Goal: Complete application form: Complete application form

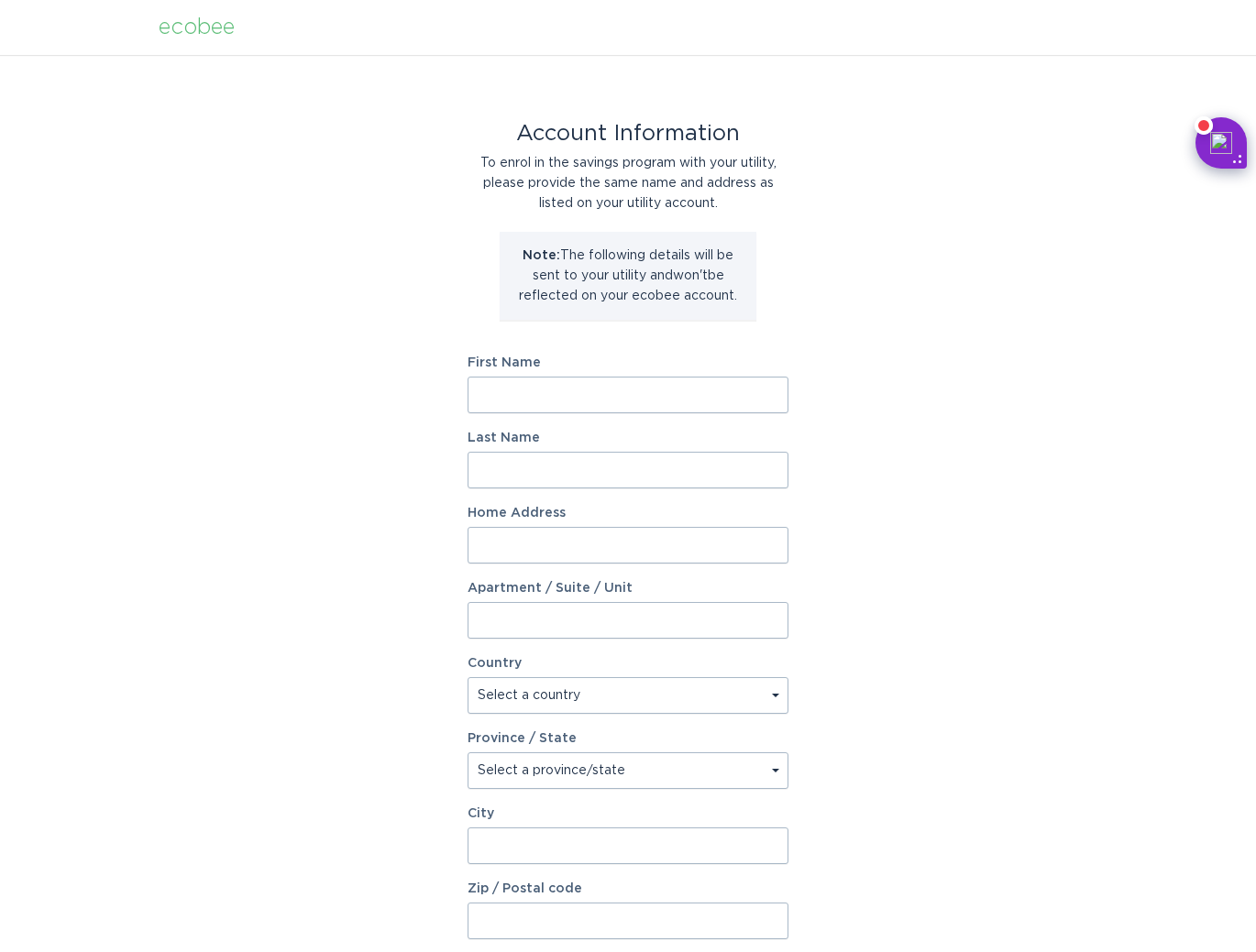
click at [575, 401] on input "First Name" at bounding box center [627, 394] width 321 height 36
type input "J"
type input "[PERSON_NAME]"
click at [572, 470] on input "Last Name" at bounding box center [627, 469] width 321 height 36
type input "Christakis"
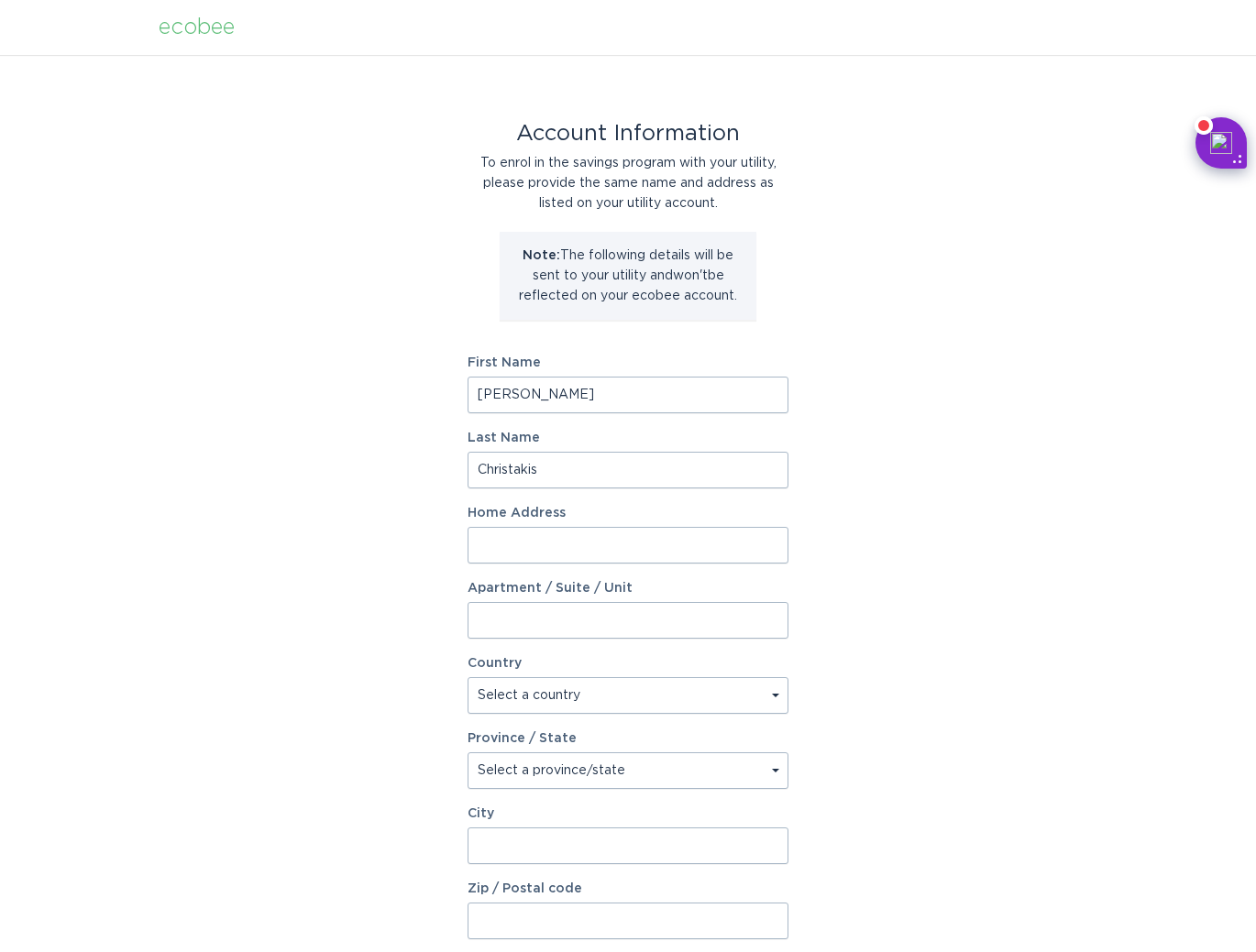
click at [568, 543] on input "Home Address" at bounding box center [627, 545] width 321 height 36
paste input "[STREET_ADDRESS]"
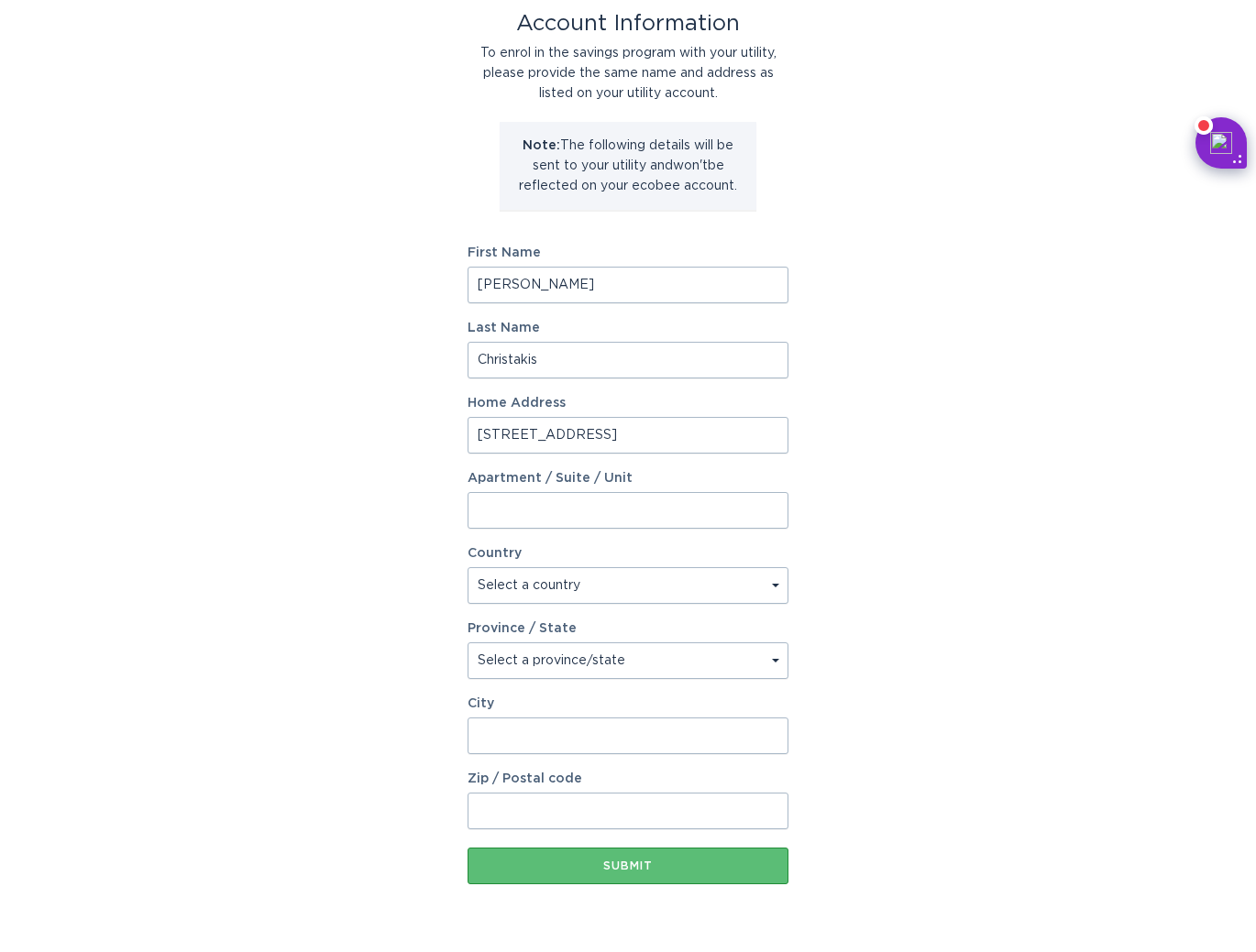
scroll to position [130, 0]
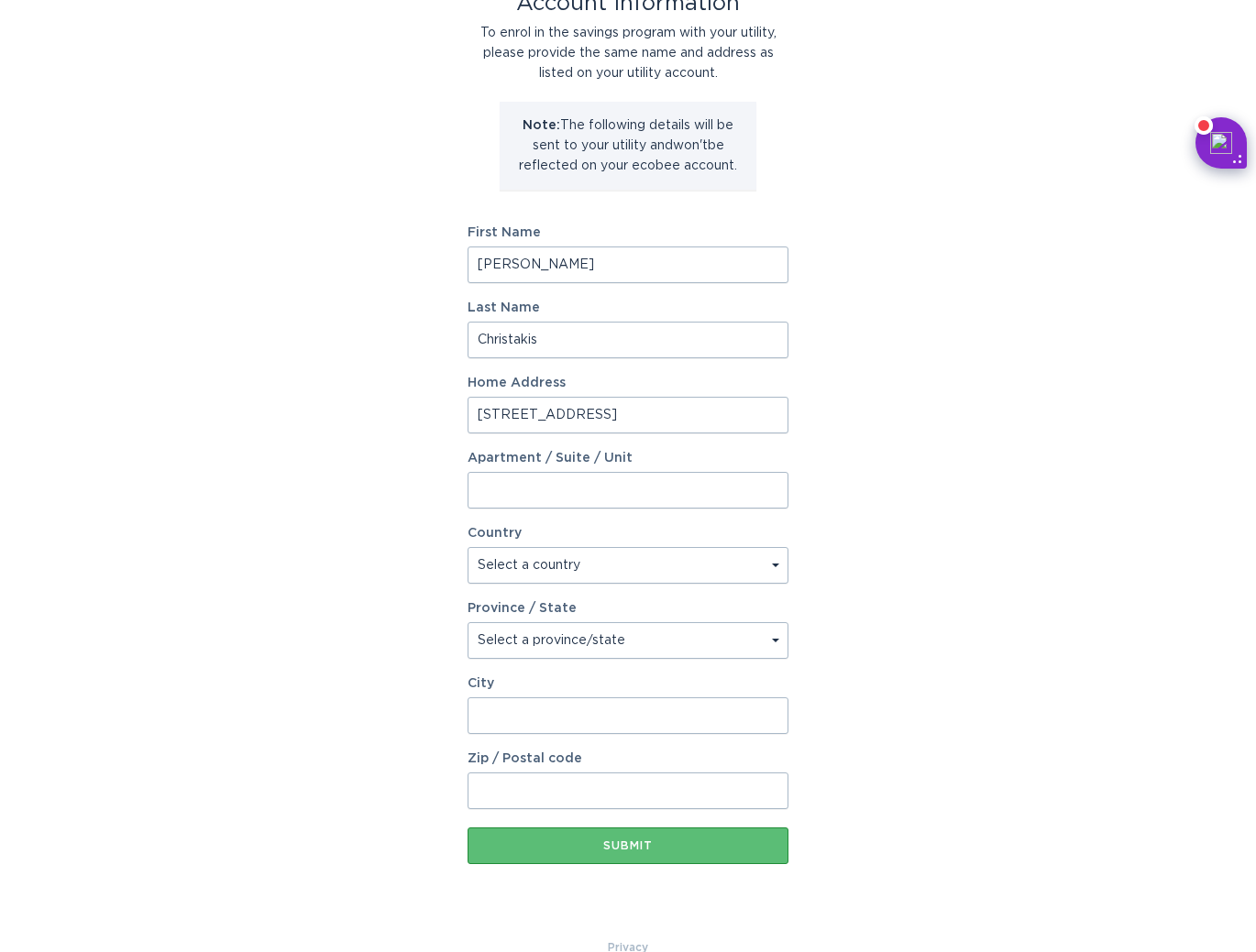
type input "[STREET_ADDRESS]"
click at [712, 572] on select "Select a country [GEOGRAPHIC_DATA] [GEOGRAPHIC_DATA]" at bounding box center [627, 564] width 321 height 36
select select "US"
click at [467, 547] on select "Select a country [GEOGRAPHIC_DATA] [GEOGRAPHIC_DATA]" at bounding box center [627, 564] width 321 height 36
click at [663, 653] on select "Select a province/state [US_STATE] [US_STATE] [US_STATE] [US_STATE] [US_STATE] …" at bounding box center [627, 640] width 321 height 36
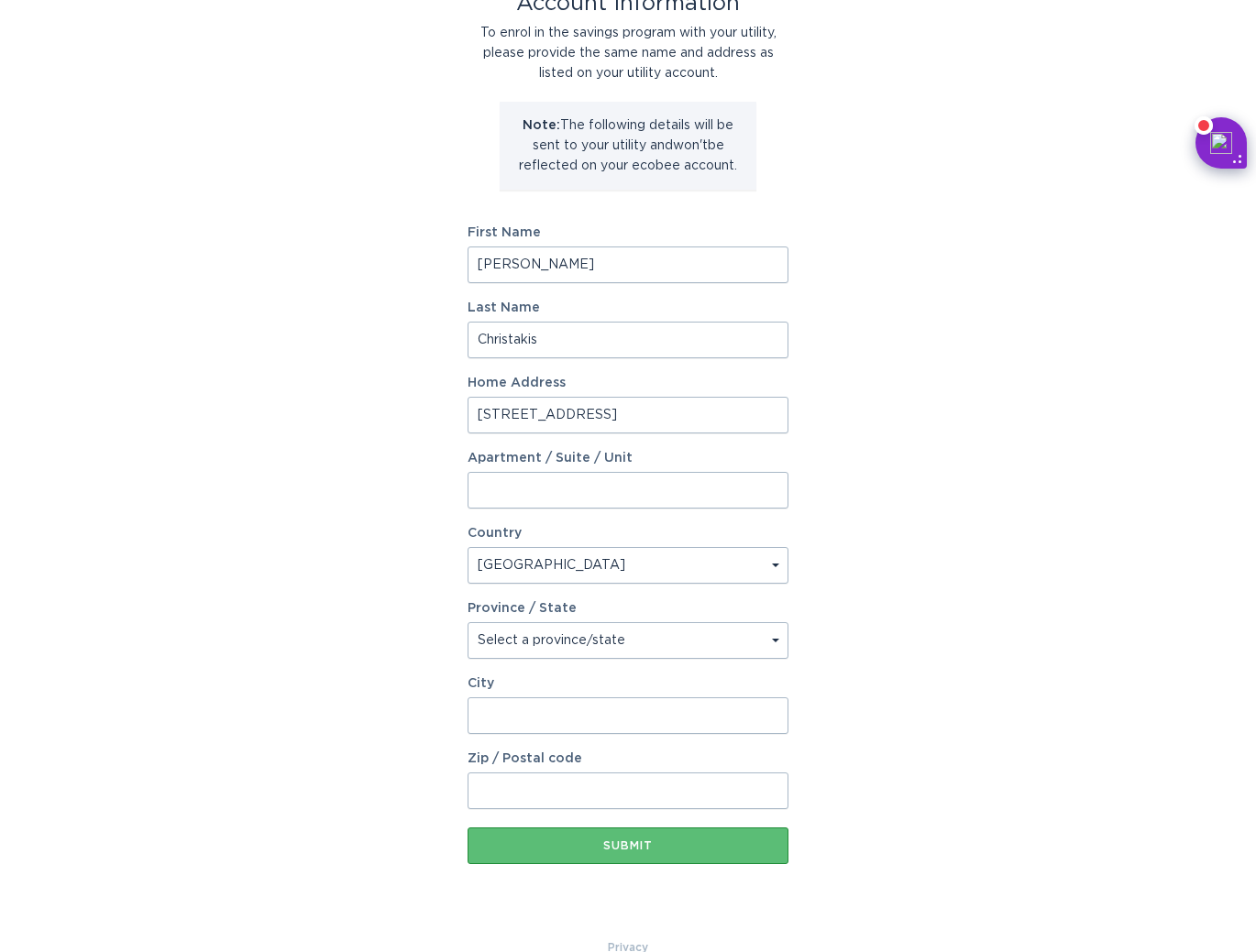
select select "NY"
click at [467, 622] on select "Select a province/state [US_STATE] [US_STATE] [US_STATE] [US_STATE] [US_STATE] …" at bounding box center [627, 640] width 321 height 36
click at [622, 710] on input "City" at bounding box center [627, 715] width 321 height 36
type input "Buffalo"
click at [601, 793] on input "Zip / Postal code" at bounding box center [627, 790] width 321 height 36
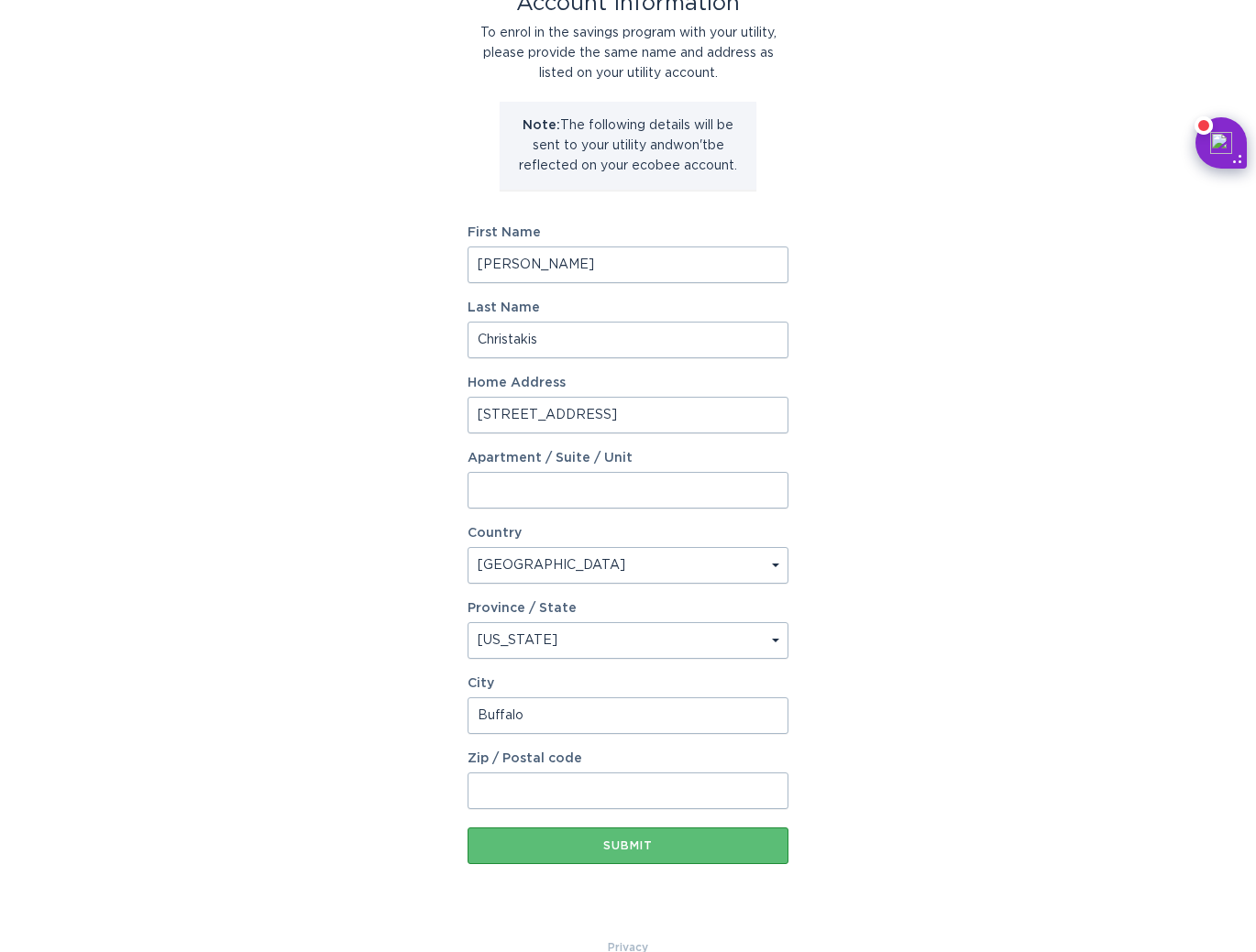
click at [737, 419] on input "[STREET_ADDRESS]" at bounding box center [627, 415] width 321 height 36
click at [642, 795] on input "Zip / Postal code" at bounding box center [627, 790] width 321 height 36
paste input "14216"
type input "14216"
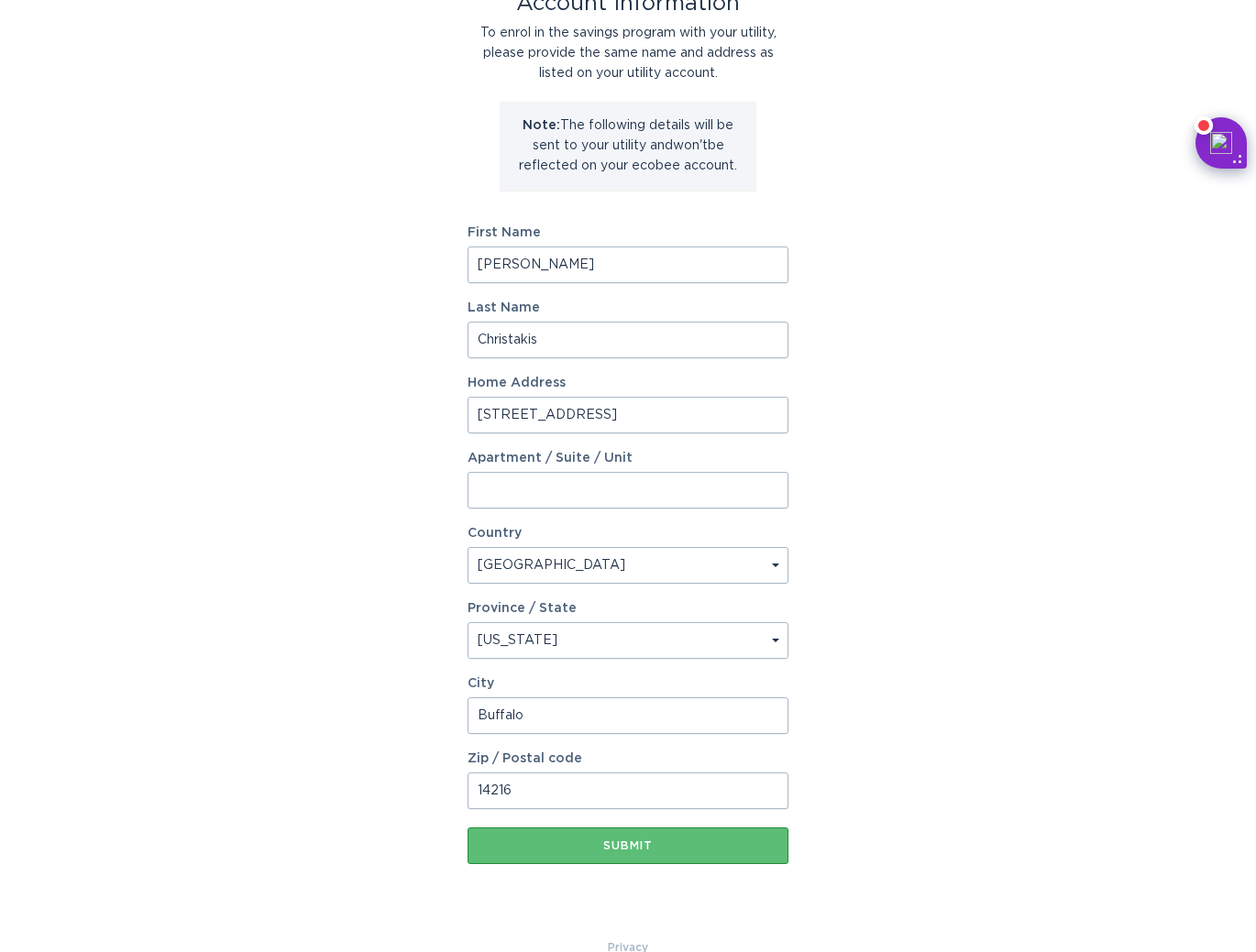
drag, startPoint x: 637, startPoint y: 416, endPoint x: 824, endPoint y: 416, distance: 187.0
click at [824, 416] on div "Account Information To enrol in the savings program with your utility, please p…" at bounding box center [628, 432] width 1256 height 1013
type input "140 Commonwealth Ave"
click at [685, 860] on button "Submit" at bounding box center [627, 845] width 321 height 36
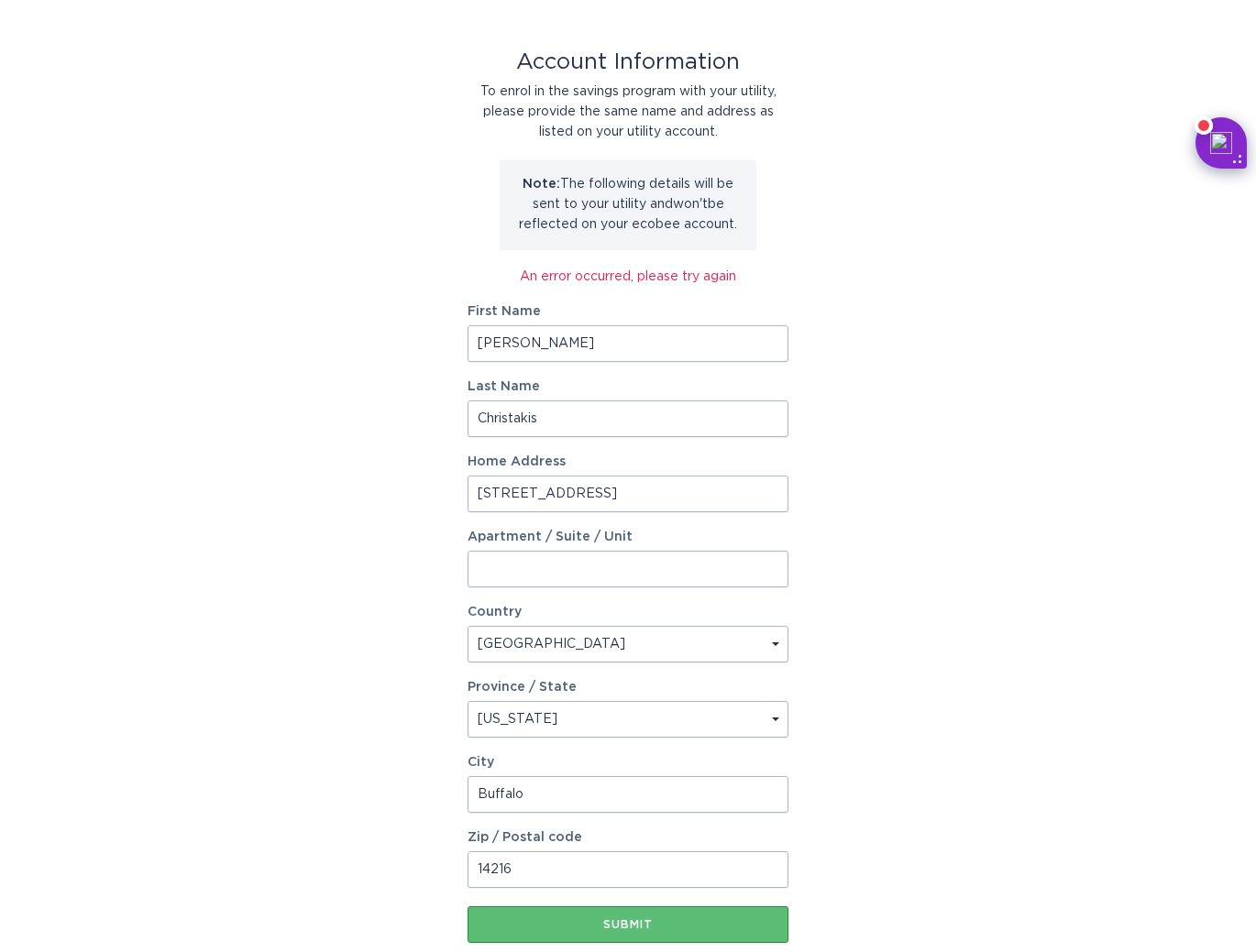
scroll to position [57, 0]
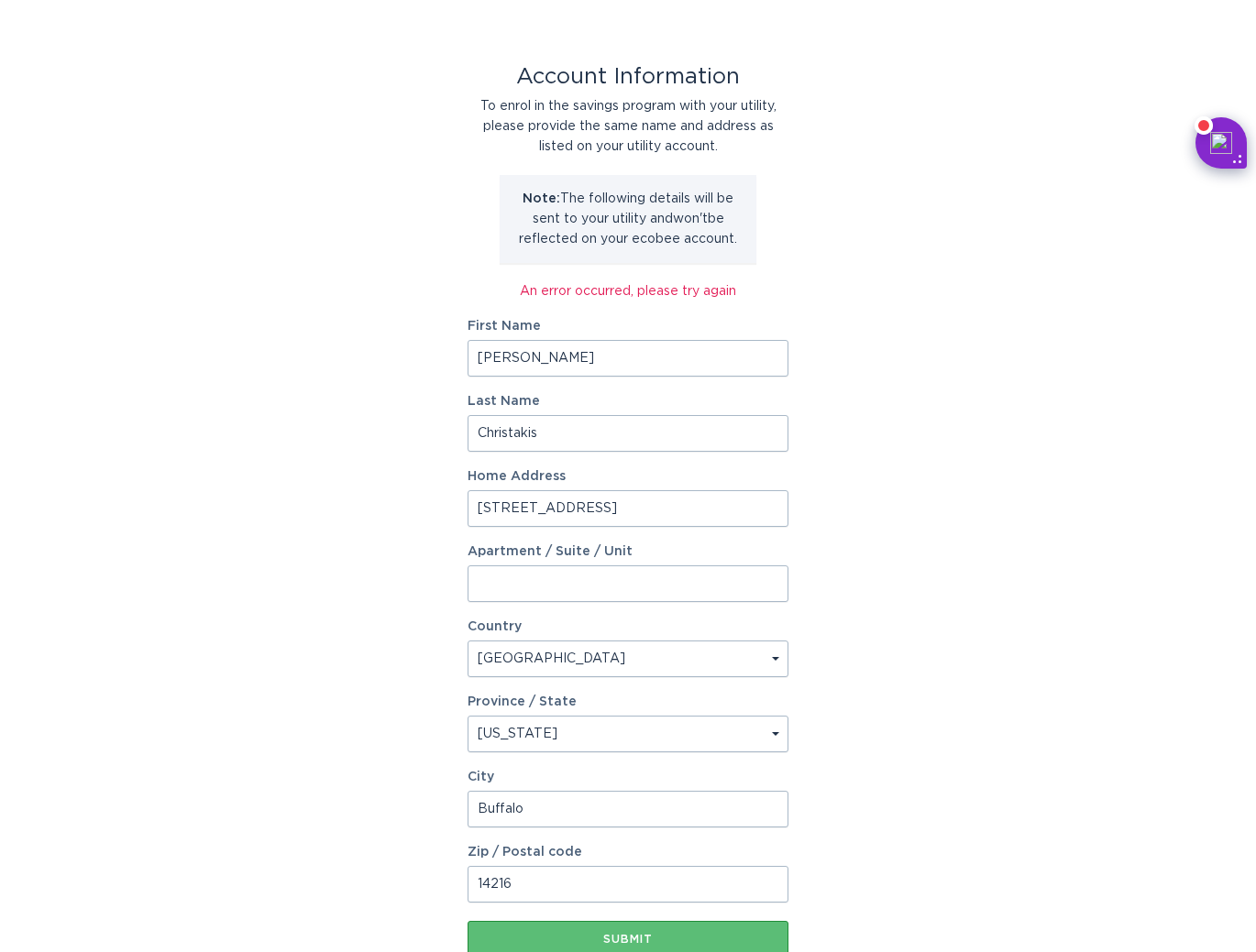
click at [635, 352] on input "Nicholas" at bounding box center [627, 358] width 321 height 36
type input "Jonah"
click at [634, 931] on button "Submit" at bounding box center [627, 939] width 321 height 36
